Goal: Information Seeking & Learning: Learn about a topic

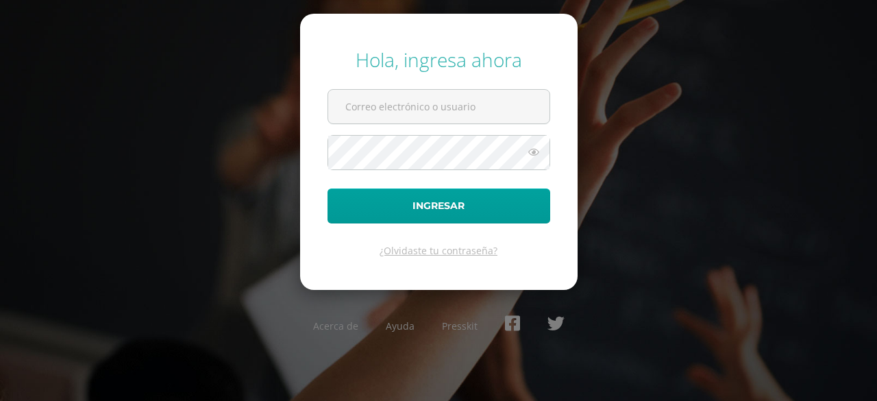
type input "[EMAIL_ADDRESS][DOMAIN_NAME]"
click at [327, 188] on button "Ingresar" at bounding box center [438, 205] width 223 height 35
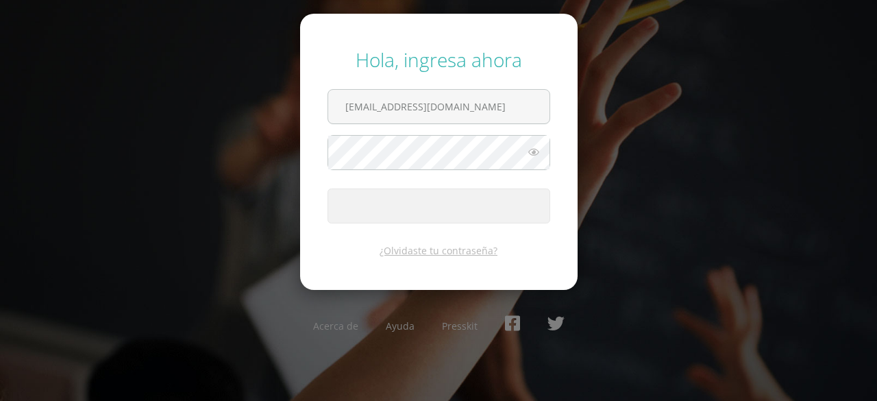
click at [327, 188] on button "Ingresar" at bounding box center [438, 205] width 223 height 35
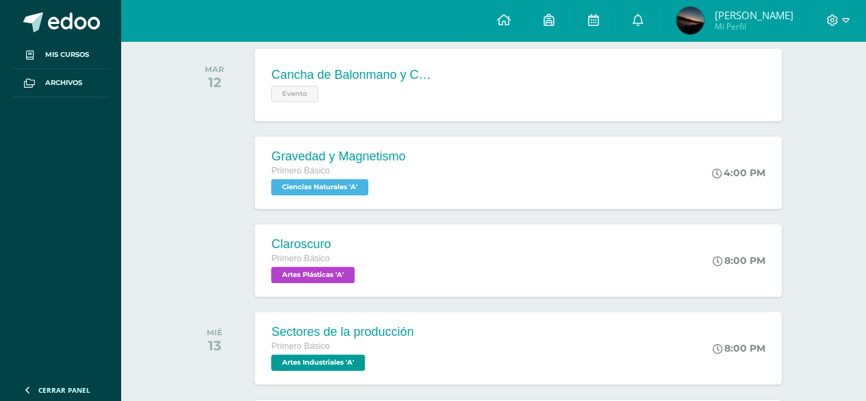
scroll to position [257, 0]
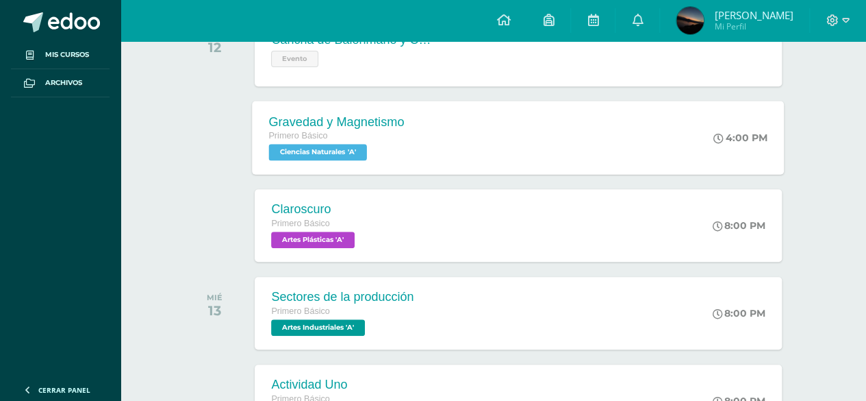
click at [578, 150] on div "Gravedad y Magnetismo Primero Básico Ciencias Naturales 'A' 4:00 PM Gravedad y …" at bounding box center [519, 137] width 532 height 73
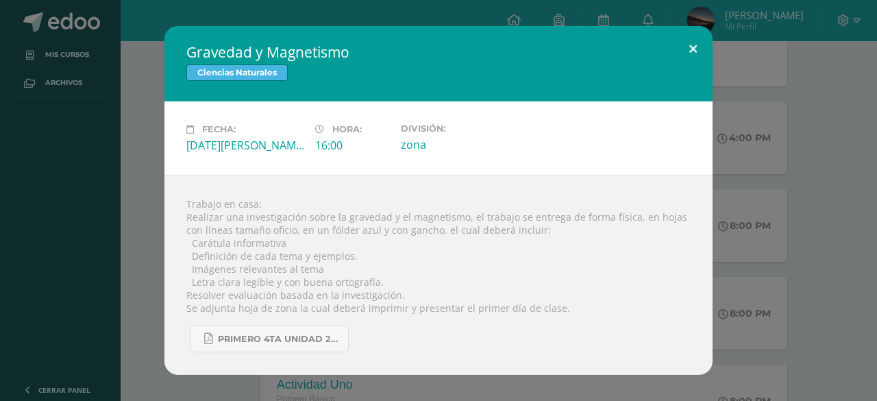
click at [679, 51] on button at bounding box center [692, 49] width 39 height 47
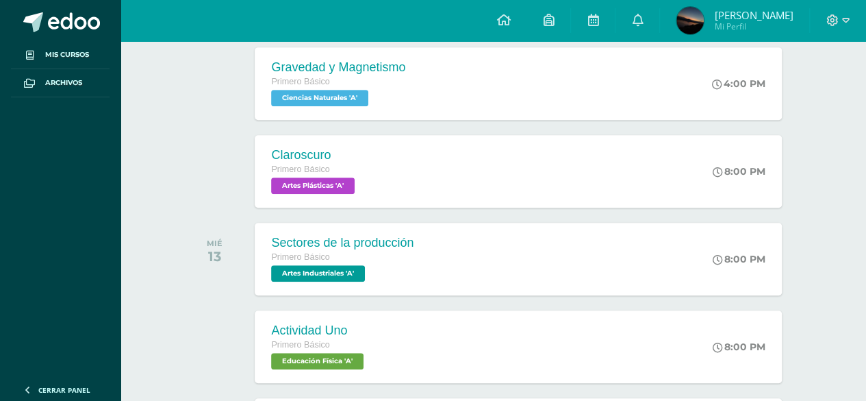
scroll to position [384, 0]
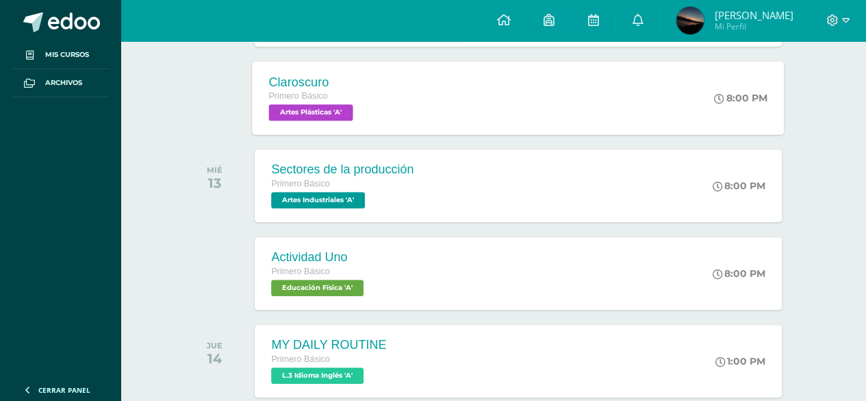
click at [697, 88] on div "Claroscuro Primero Básico Artes Plásticas 'A' 8:00 PM Claroscuro Artes Plástica…" at bounding box center [519, 97] width 532 height 73
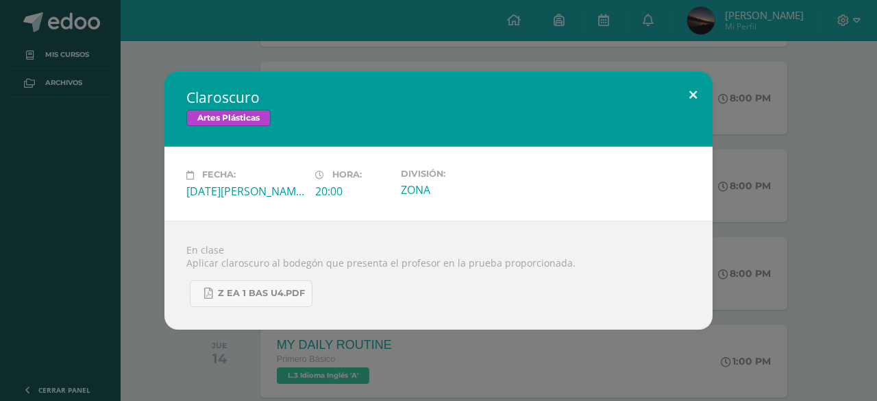
click at [709, 102] on button at bounding box center [692, 94] width 39 height 47
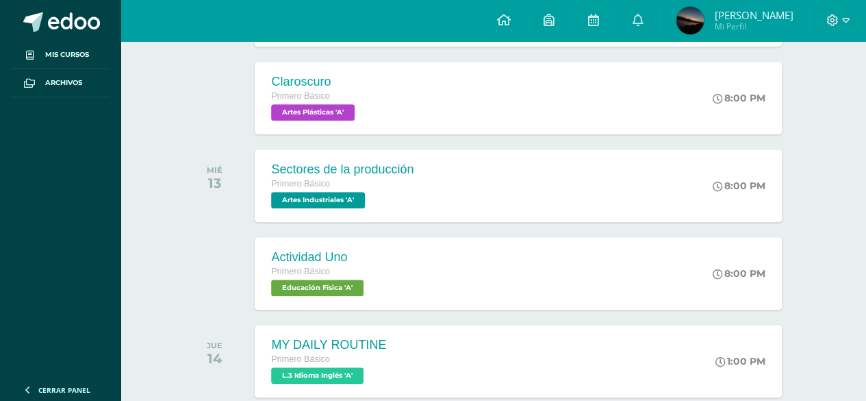
scroll to position [223, 0]
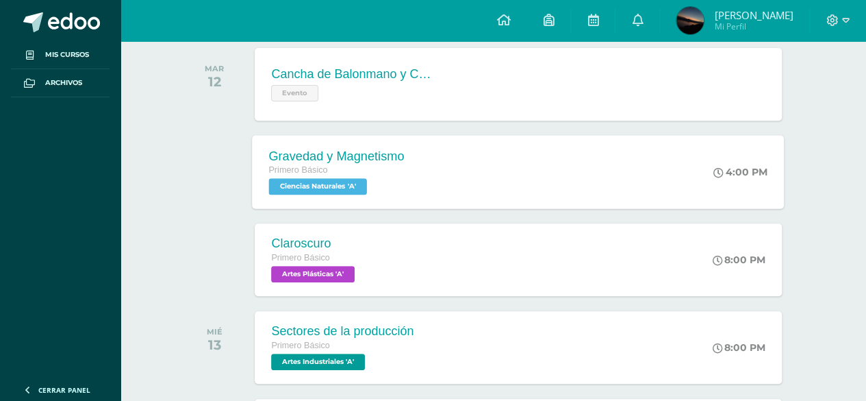
click at [671, 175] on div "Gravedad y Magnetismo Primero Básico Ciencias Naturales 'A' 4:00 PM Gravedad y …" at bounding box center [519, 171] width 532 height 73
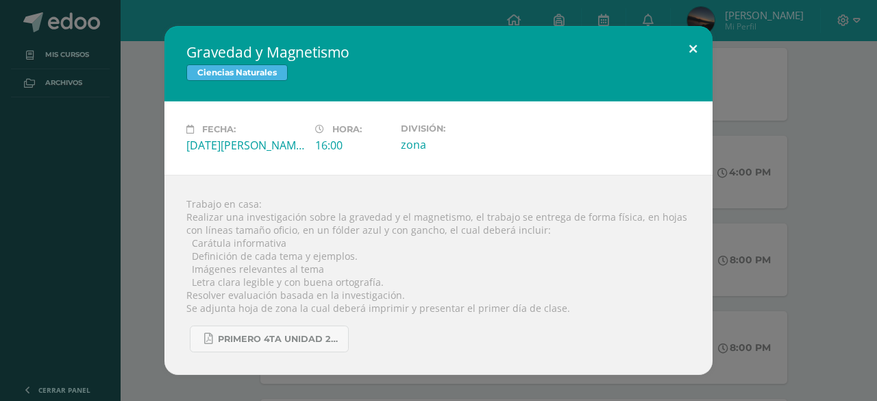
click at [694, 52] on button at bounding box center [692, 49] width 39 height 47
